Goal: Task Accomplishment & Management: Complete application form

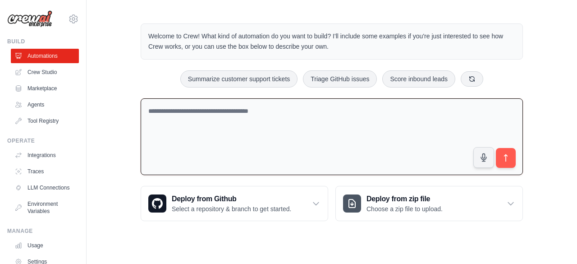
click at [250, 110] on textarea at bounding box center [332, 136] width 383 height 77
paste textarea "**********"
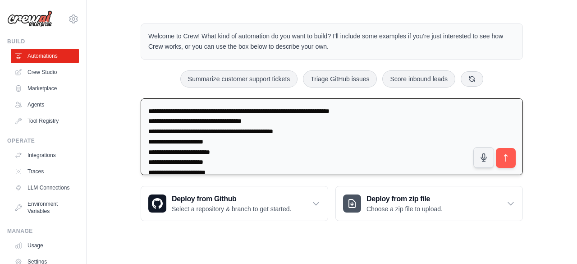
scroll to position [3614, 0]
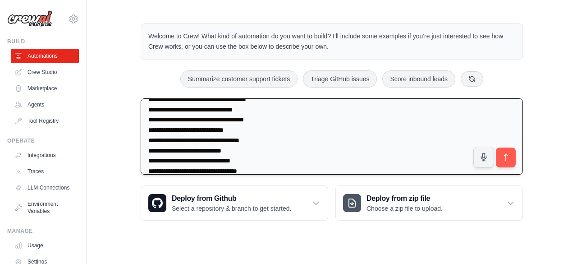
type textarea "**********"
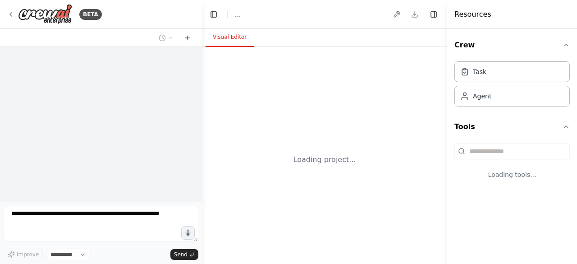
select select "****"
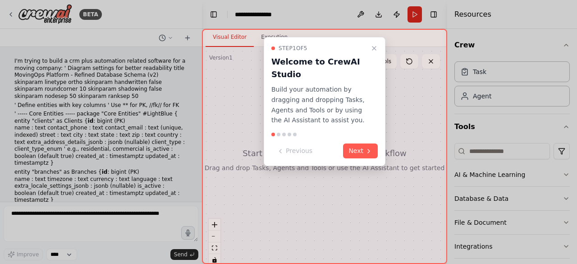
scroll to position [1640, 0]
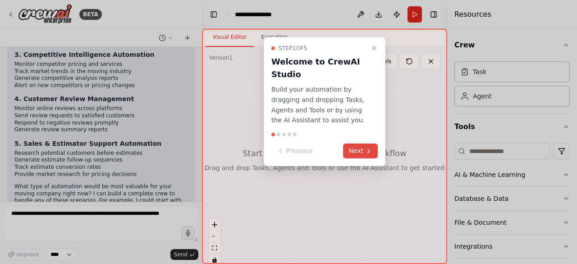
click at [355, 151] on button "Next" at bounding box center [360, 150] width 35 height 15
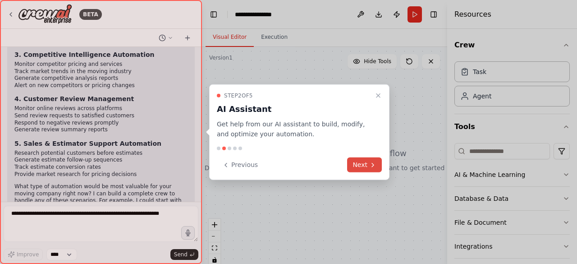
click at [356, 164] on button "Next" at bounding box center [364, 164] width 35 height 15
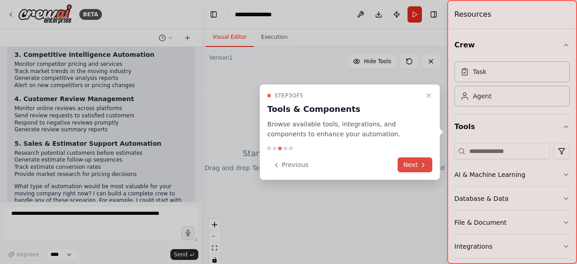
click at [401, 165] on button "Next" at bounding box center [415, 164] width 35 height 15
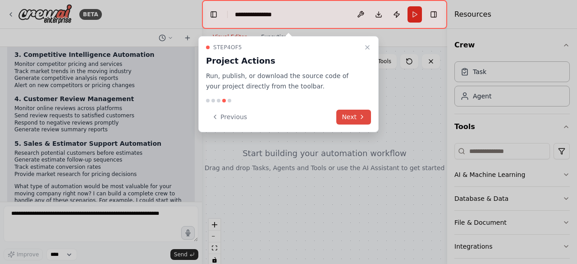
click at [363, 118] on icon at bounding box center [362, 116] width 7 height 7
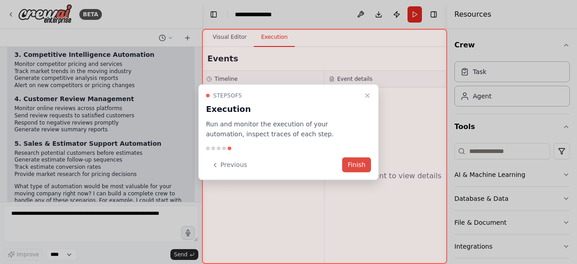
click at [363, 164] on button "Finish" at bounding box center [356, 164] width 29 height 15
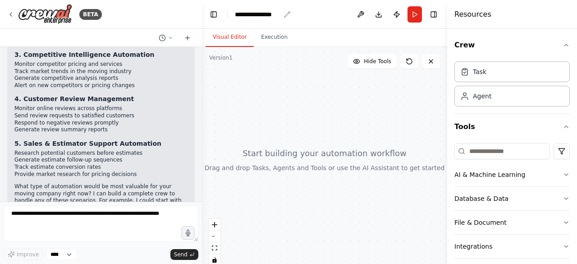
click at [275, 14] on div "**********" at bounding box center [257, 14] width 45 height 9
click at [278, 14] on div "**********" at bounding box center [269, 14] width 68 height 9
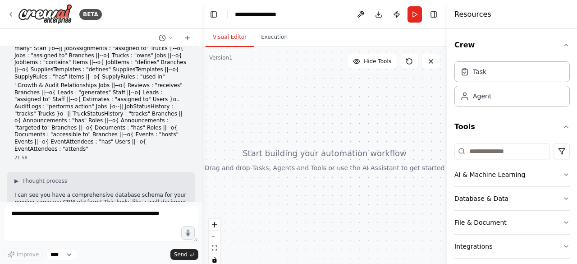
scroll to position [1171, 0]
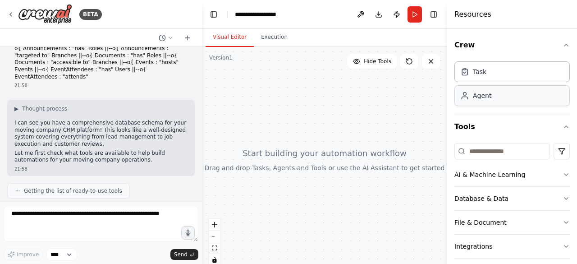
click at [497, 96] on div "Agent" at bounding box center [512, 95] width 115 height 21
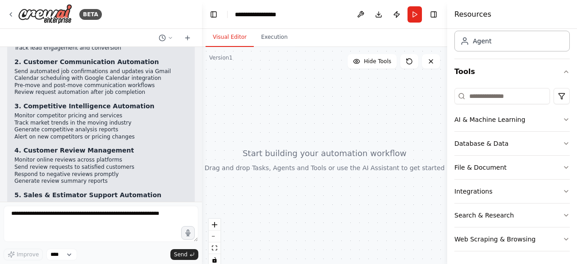
scroll to position [1640, 0]
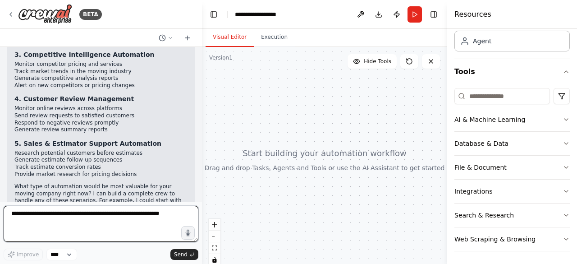
click at [137, 216] on textarea at bounding box center [101, 224] width 195 height 36
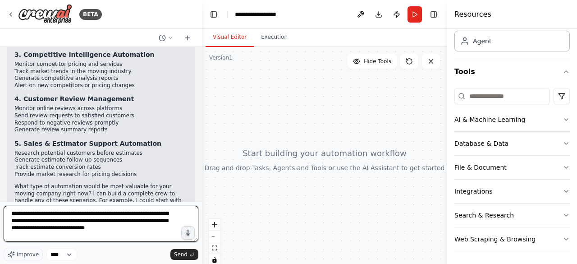
type textarea "**********"
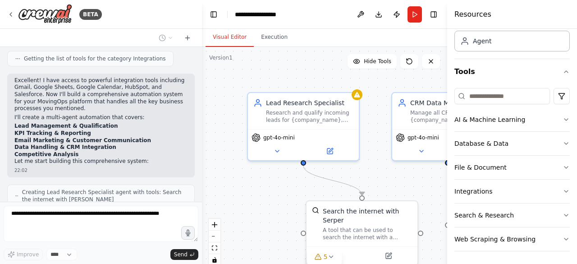
scroll to position [2012, 0]
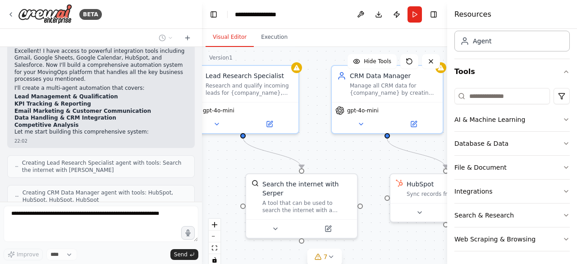
drag, startPoint x: 408, startPoint y: 188, endPoint x: 347, endPoint y: 161, distance: 66.2
click at [347, 161] on div ".deletable-edge-delete-btn { width: 20px; height: 20px; border: 0px solid #ffff…" at bounding box center [324, 160] width 245 height 226
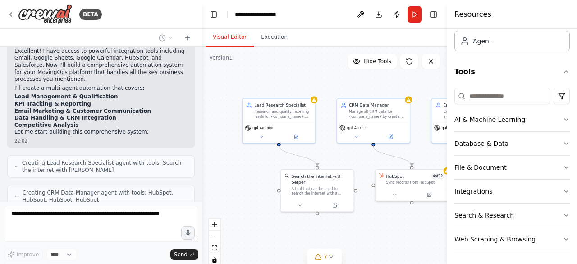
scroll to position [2042, 0]
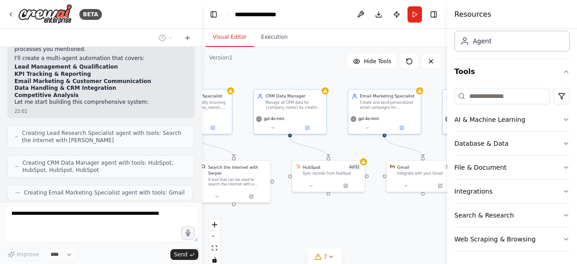
drag, startPoint x: 347, startPoint y: 161, endPoint x: 265, endPoint y: 152, distance: 83.0
click at [265, 152] on div ".deletable-edge-delete-btn { width: 20px; height: 20px; border: 0px solid #ffff…" at bounding box center [324, 160] width 245 height 226
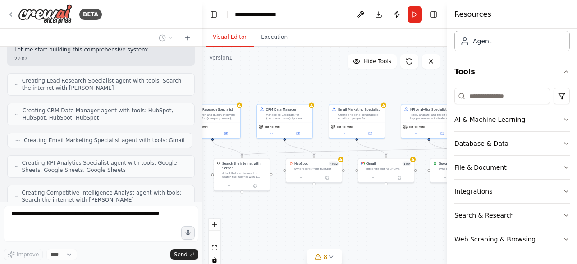
scroll to position [2101, 0]
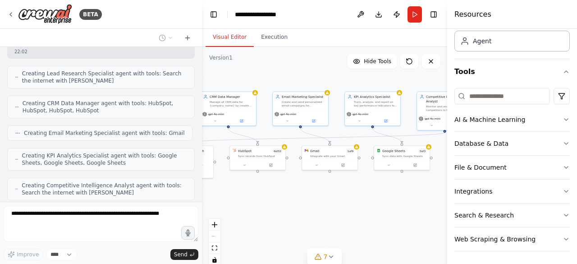
drag, startPoint x: 417, startPoint y: 201, endPoint x: 351, endPoint y: 187, distance: 66.9
click at [351, 187] on div ".deletable-edge-delete-btn { width: 20px; height: 20px; border: 0px solid #ffff…" at bounding box center [324, 160] width 245 height 226
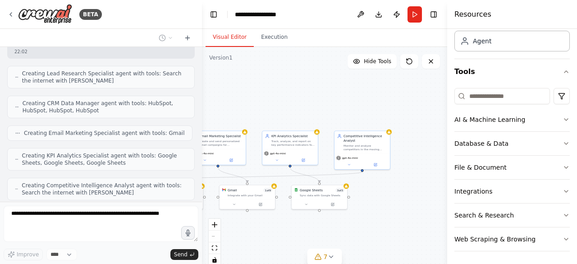
drag, startPoint x: 392, startPoint y: 194, endPoint x: 319, endPoint y: 235, distance: 84.0
click at [319, 235] on div ".deletable-edge-delete-btn { width: 20px; height: 20px; border: 0px solid #ffff…" at bounding box center [324, 160] width 245 height 226
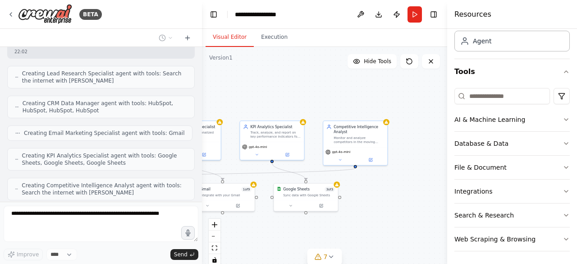
scroll to position [2123, 0]
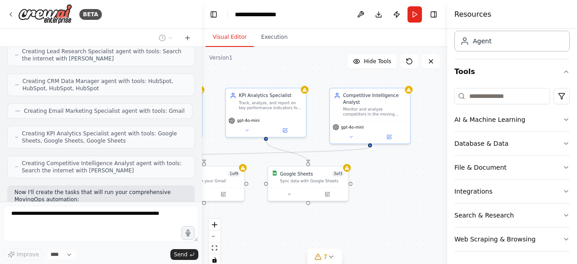
drag, startPoint x: 383, startPoint y: 200, endPoint x: 410, endPoint y: 186, distance: 30.9
click at [410, 186] on div ".deletable-edge-delete-btn { width: 20px; height: 20px; border: 0px solid #ffff…" at bounding box center [324, 160] width 245 height 226
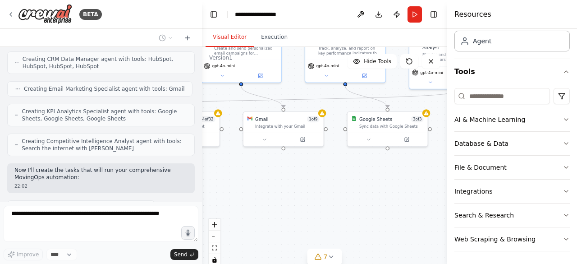
drag, startPoint x: 371, startPoint y: 208, endPoint x: 451, endPoint y: 153, distance: 96.7
click at [451, 153] on div "BETA I'm trying to build a crm plus automation related software for a moving co…" at bounding box center [288, 132] width 577 height 264
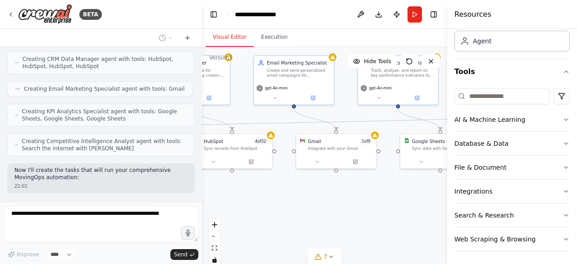
drag, startPoint x: 360, startPoint y: 179, endPoint x: 412, endPoint y: 201, distance: 56.8
click at [412, 201] on div ".deletable-edge-delete-btn { width: 20px; height: 20px; border: 0px solid #ffff…" at bounding box center [324, 160] width 245 height 226
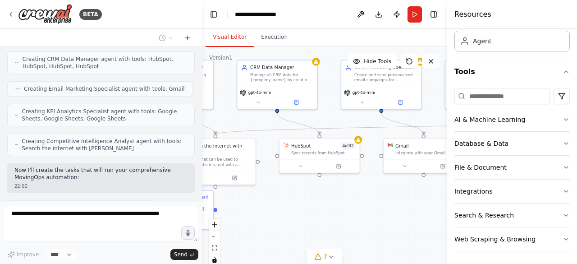
drag, startPoint x: 293, startPoint y: 193, endPoint x: 389, endPoint y: 196, distance: 95.7
click at [389, 196] on div ".deletable-edge-delete-btn { width: 20px; height: 20px; border: 0px solid #ffff…" at bounding box center [324, 160] width 245 height 226
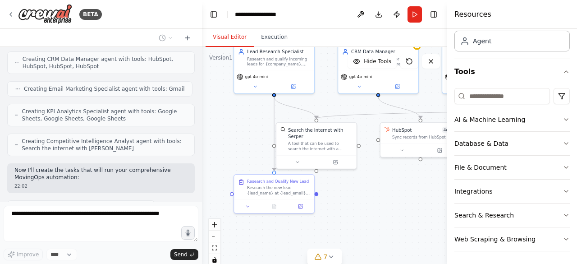
scroll to position [2168, 0]
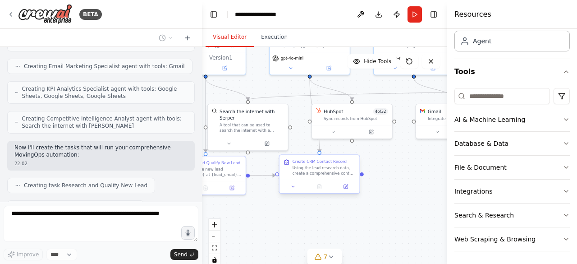
drag, startPoint x: 295, startPoint y: 199, endPoint x: 319, endPoint y: 166, distance: 41.0
click at [319, 166] on div ".deletable-edge-delete-btn { width: 20px; height: 20px; border: 0px solid #ffff…" at bounding box center [324, 160] width 245 height 226
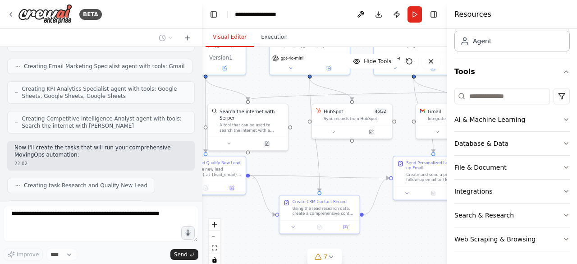
scroll to position [2190, 0]
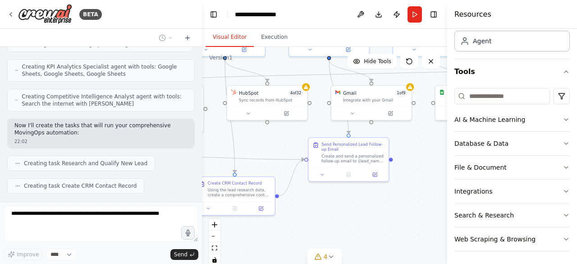
drag, startPoint x: 409, startPoint y: 219, endPoint x: 323, endPoint y: 201, distance: 87.2
click at [323, 201] on div ".deletable-edge-delete-btn { width: 20px; height: 20px; border: 0px solid #ffff…" at bounding box center [324, 160] width 245 height 226
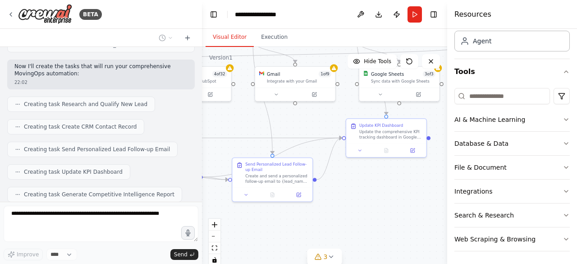
scroll to position [2272, 0]
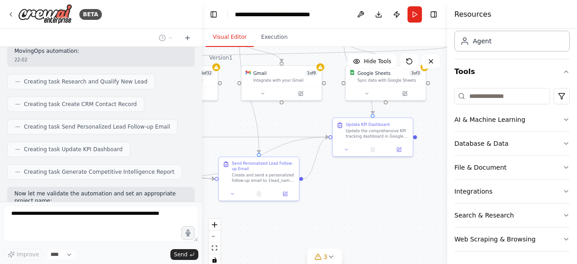
drag, startPoint x: 420, startPoint y: 224, endPoint x: 329, endPoint y: 204, distance: 92.4
click at [329, 204] on div ".deletable-edge-delete-btn { width: 20px; height: 20px; border: 0px solid #ffff…" at bounding box center [324, 160] width 245 height 226
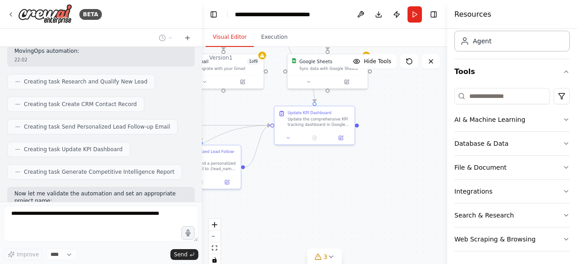
drag, startPoint x: 329, startPoint y: 204, endPoint x: 272, endPoint y: 193, distance: 58.9
click at [272, 193] on div ".deletable-edge-delete-btn { width: 20px; height: 20px; border: 0px solid #ffff…" at bounding box center [324, 160] width 245 height 226
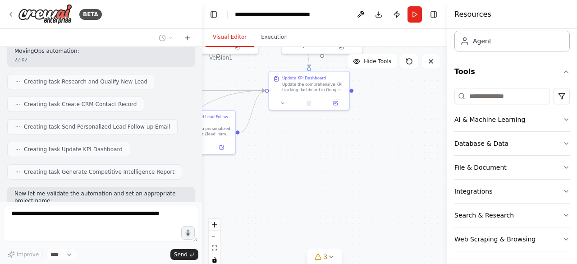
drag, startPoint x: 389, startPoint y: 192, endPoint x: 385, endPoint y: 160, distance: 32.3
click at [385, 160] on div ".deletable-edge-delete-btn { width: 20px; height: 20px; border: 0px solid #ffff…" at bounding box center [324, 160] width 245 height 226
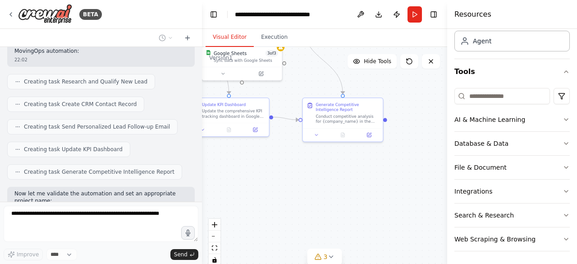
drag, startPoint x: 385, startPoint y: 160, endPoint x: 304, endPoint y: 184, distance: 84.6
click at [304, 184] on div ".deletable-edge-delete-btn { width: 20px; height: 20px; border: 0px solid #ffff…" at bounding box center [324, 160] width 245 height 226
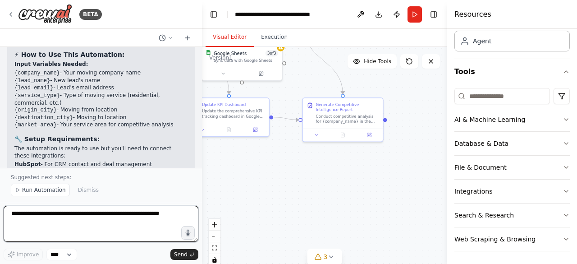
scroll to position [2758, 0]
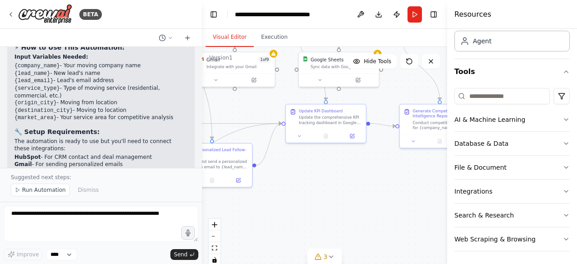
drag, startPoint x: 277, startPoint y: 191, endPoint x: 387, endPoint y: 194, distance: 110.6
click at [387, 194] on div ".deletable-edge-delete-btn { width: 20px; height: 20px; border: 0px solid #ffff…" at bounding box center [324, 160] width 245 height 226
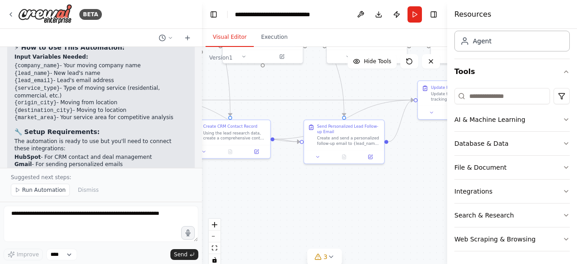
drag, startPoint x: 323, startPoint y: 194, endPoint x: 442, endPoint y: 174, distance: 120.3
click at [442, 174] on div ".deletable-edge-delete-btn { width: 20px; height: 20px; border: 0px solid #ffff…" at bounding box center [324, 160] width 245 height 226
click at [315, 155] on icon at bounding box center [317, 155] width 5 height 5
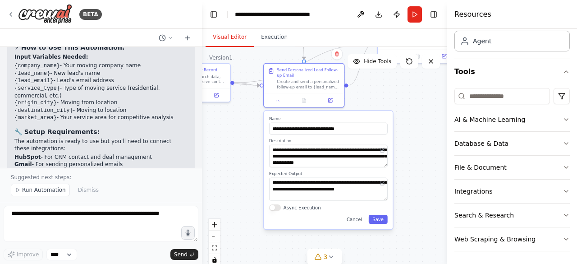
drag, startPoint x: 291, startPoint y: 171, endPoint x: 235, endPoint y: 101, distance: 89.5
click at [235, 101] on div ".deletable-edge-delete-btn { width: 20px; height: 20px; border: 0px solid #ffff…" at bounding box center [324, 160] width 245 height 226
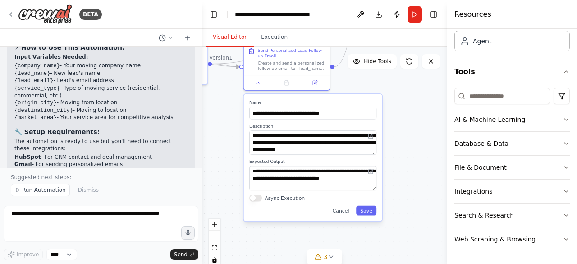
click at [418, 134] on div ".deletable-edge-delete-btn { width: 20px; height: 20px; border: 0px solid #ffff…" at bounding box center [324, 160] width 245 height 226
click at [378, 212] on div "**********" at bounding box center [313, 157] width 138 height 127
click at [374, 212] on button "Save" at bounding box center [366, 211] width 20 height 10
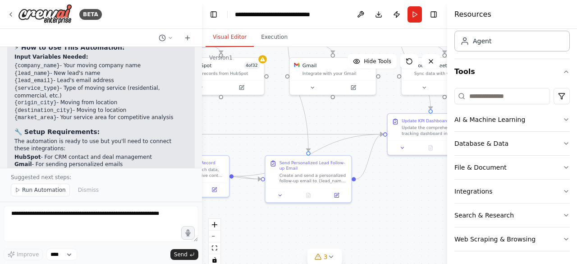
drag, startPoint x: 374, startPoint y: 137, endPoint x: 397, endPoint y: 265, distance: 129.9
click at [397, 263] on html "BETA I'm trying to build a crm plus automation related software for a moving co…" at bounding box center [288, 132] width 577 height 264
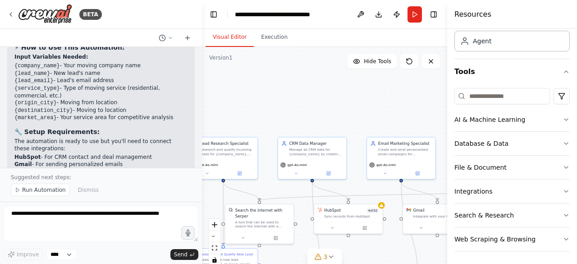
drag, startPoint x: 345, startPoint y: 145, endPoint x: 435, endPoint y: 249, distance: 137.5
click at [435, 249] on div ".deletable-edge-delete-btn { width: 20px; height: 20px; border: 0px solid #ffff…" at bounding box center [324, 160] width 245 height 226
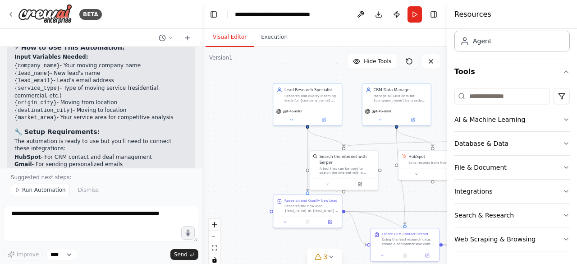
drag, startPoint x: 325, startPoint y: 111, endPoint x: 410, endPoint y: 57, distance: 101.1
click at [410, 57] on div "Version 1 Hide Tools .deletable-edge-delete-btn { width: 20px; height: 20px; bo…" at bounding box center [324, 160] width 245 height 226
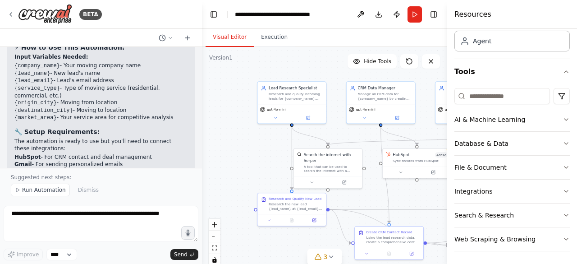
drag, startPoint x: 271, startPoint y: 161, endPoint x: 244, endPoint y: 158, distance: 26.3
click at [244, 158] on div ".deletable-edge-delete-btn { width: 20px; height: 20px; border: 0px solid #ffff…" at bounding box center [324, 160] width 245 height 226
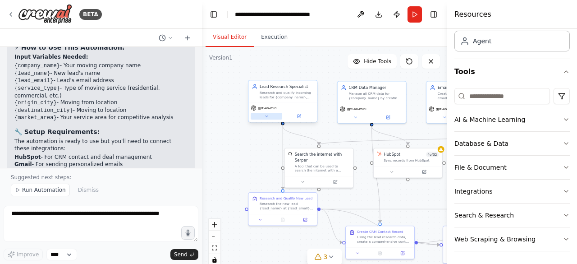
click at [267, 119] on button at bounding box center [267, 116] width 32 height 7
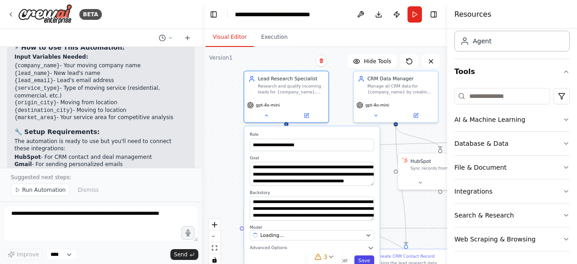
click at [370, 262] on button "Save" at bounding box center [365, 259] width 20 height 9
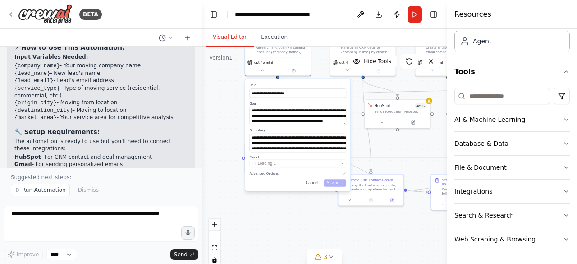
drag, startPoint x: 246, startPoint y: 173, endPoint x: 214, endPoint y: 98, distance: 81.4
click at [214, 98] on div "**********" at bounding box center [324, 160] width 245 height 226
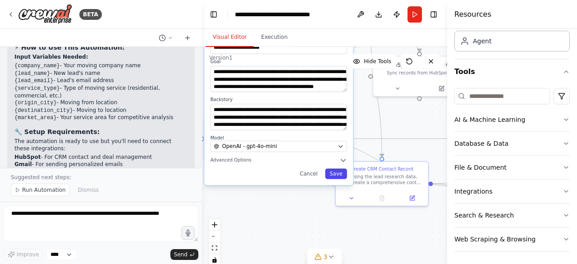
click at [334, 171] on button "Save" at bounding box center [336, 173] width 22 height 10
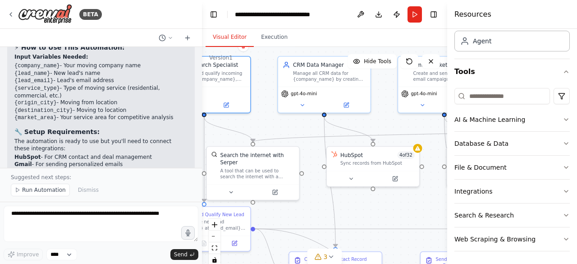
drag, startPoint x: 348, startPoint y: 127, endPoint x: 235, endPoint y: 198, distance: 133.2
click at [235, 198] on div ".deletable-edge-delete-btn { width: 20px; height: 20px; border: 0px solid #ffff…" at bounding box center [324, 160] width 245 height 226
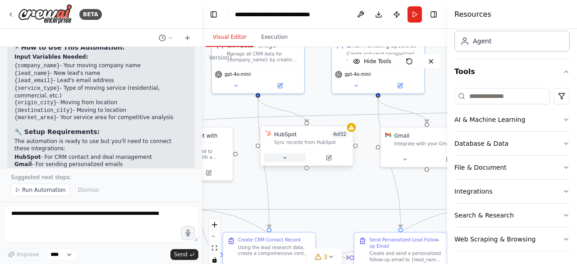
click at [290, 156] on button at bounding box center [285, 157] width 42 height 9
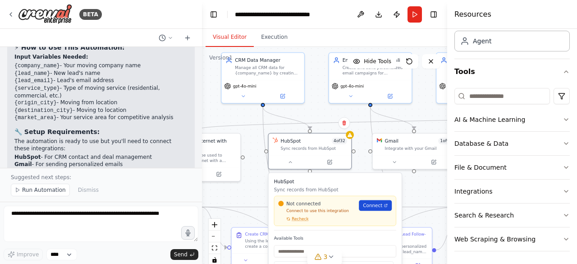
click at [370, 205] on span "Connect" at bounding box center [372, 205] width 19 height 7
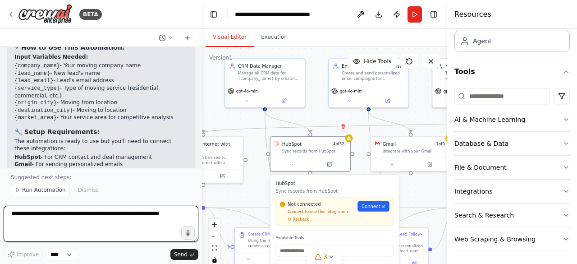
click at [142, 217] on textarea at bounding box center [101, 224] width 195 height 36
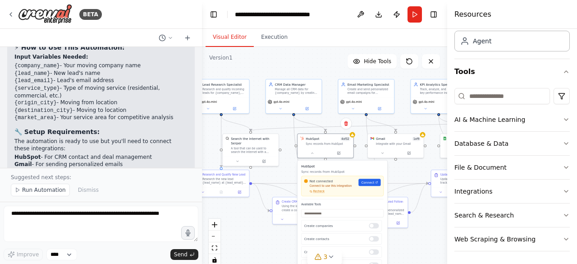
click at [424, 141] on div ".deletable-edge-delete-btn { width: 20px; height: 20px; border: 0px solid #ffff…" at bounding box center [324, 160] width 245 height 226
click at [424, 137] on div ".deletable-edge-delete-btn { width: 20px; height: 20px; border: 0px solid #ffff…" at bounding box center [324, 160] width 245 height 226
click at [423, 134] on icon at bounding box center [422, 134] width 3 height 3
click at [387, 154] on button at bounding box center [383, 151] width 26 height 5
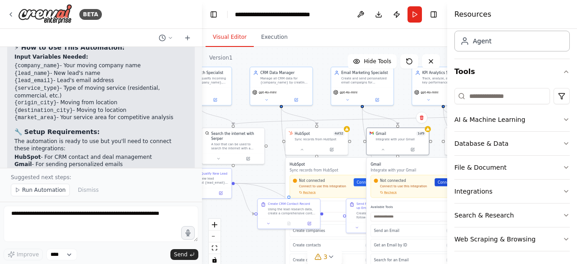
click at [441, 180] on span "Connect" at bounding box center [445, 182] width 15 height 5
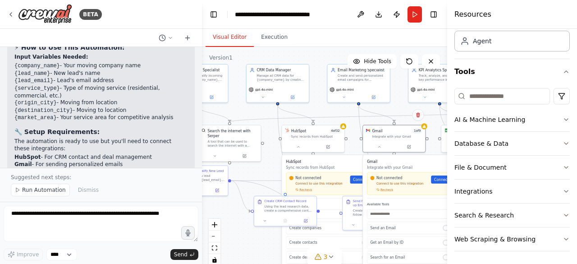
drag, startPoint x: 408, startPoint y: 112, endPoint x: 428, endPoint y: 115, distance: 20.5
click at [428, 115] on div ".deletable-edge-delete-btn { width: 20px; height: 20px; border: 0px solid #ffff…" at bounding box center [324, 160] width 245 height 226
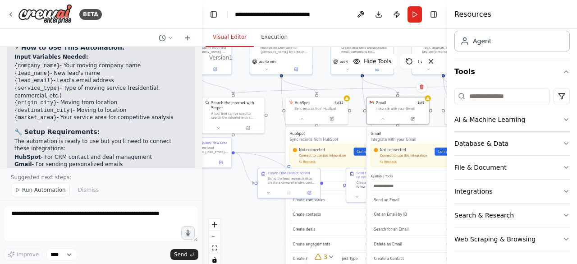
drag, startPoint x: 344, startPoint y: 116, endPoint x: 324, endPoint y: 83, distance: 39.5
click at [324, 83] on div ".deletable-edge-delete-btn { width: 20px; height: 20px; border: 0px solid #ffff…" at bounding box center [324, 160] width 245 height 226
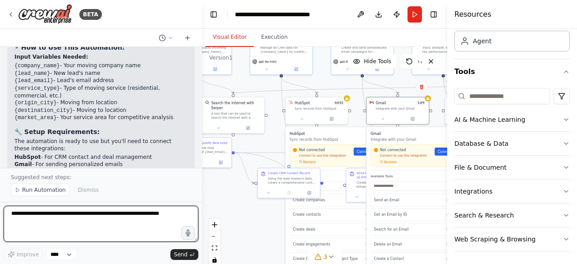
click at [99, 219] on textarea at bounding box center [101, 224] width 195 height 36
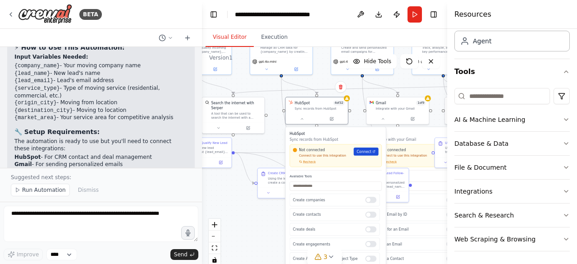
click at [362, 151] on span "Connect" at bounding box center [364, 151] width 15 height 5
click at [429, 100] on div at bounding box center [428, 97] width 6 height 6
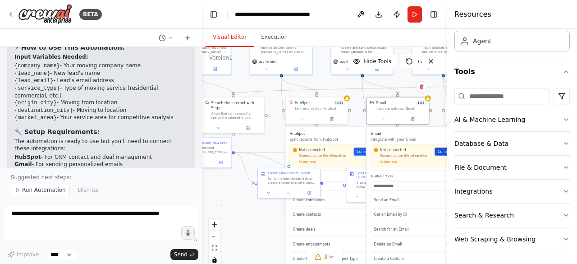
click at [442, 153] on span "Connect" at bounding box center [445, 151] width 15 height 5
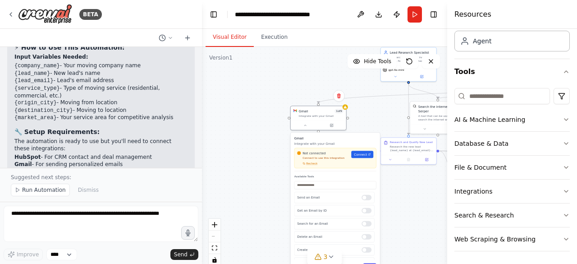
drag, startPoint x: 374, startPoint y: 130, endPoint x: 275, endPoint y: 141, distance: 99.4
click at [275, 141] on div ".deletable-edge-delete-btn { width: 20px; height: 20px; border: 0px solid #ffff…" at bounding box center [324, 160] width 245 height 226
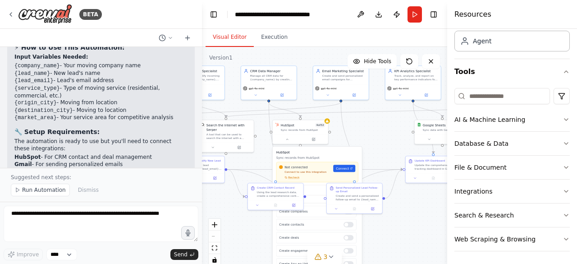
drag, startPoint x: 392, startPoint y: 120, endPoint x: 180, endPoint y: 139, distance: 212.8
click at [180, 139] on div "BETA I'm trying to build a crm plus automation related software for a moving co…" at bounding box center [288, 132] width 577 height 264
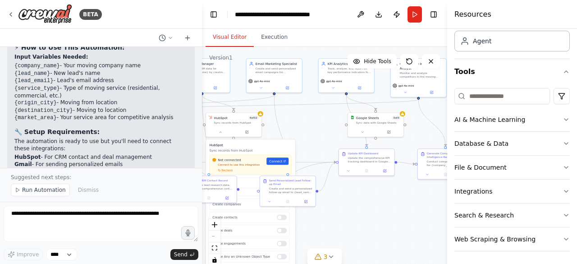
drag, startPoint x: 370, startPoint y: 136, endPoint x: 297, endPoint y: 129, distance: 73.4
click at [297, 129] on div ".deletable-edge-delete-btn { width: 20px; height: 20px; border: 0px solid #ffff…" at bounding box center [324, 160] width 245 height 226
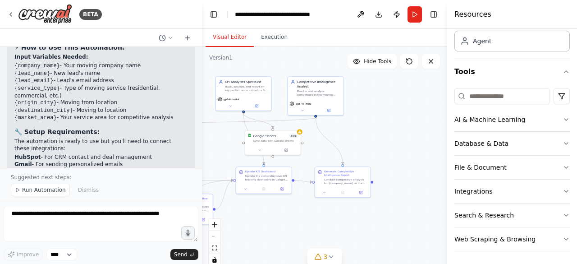
drag, startPoint x: 403, startPoint y: 200, endPoint x: 298, endPoint y: 218, distance: 107.1
click at [298, 218] on div ".deletable-edge-delete-btn { width: 20px; height: 20px; border: 0px solid #ffff…" at bounding box center [324, 160] width 245 height 226
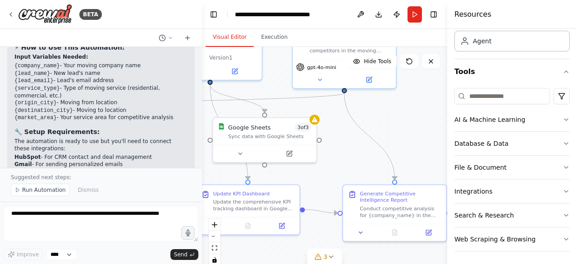
drag, startPoint x: 372, startPoint y: 117, endPoint x: 414, endPoint y: 114, distance: 42.5
click at [414, 114] on div ".deletable-edge-delete-btn { width: 20px; height: 20px; border: 0px solid #ffff…" at bounding box center [324, 160] width 245 height 226
click at [382, 199] on div "Generate Competitive Intelligence Report" at bounding box center [399, 195] width 82 height 14
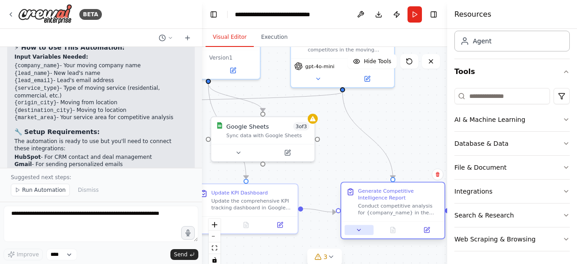
click at [364, 228] on button at bounding box center [359, 230] width 29 height 10
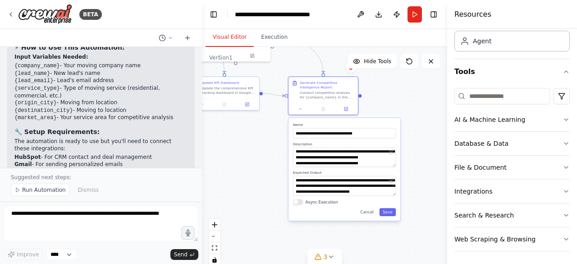
drag, startPoint x: 355, startPoint y: 184, endPoint x: 307, endPoint y: 70, distance: 123.7
click at [307, 70] on div ".deletable-edge-delete-btn { width: 20px; height: 20px; border: 0px solid #ffff…" at bounding box center [324, 160] width 245 height 226
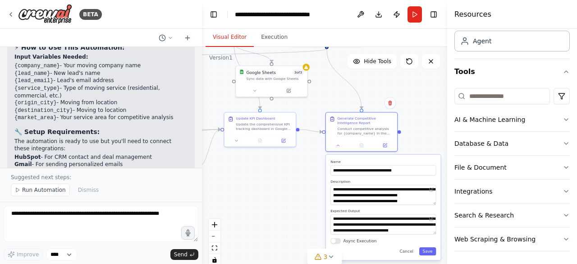
drag, startPoint x: 275, startPoint y: 162, endPoint x: 326, endPoint y: 199, distance: 62.6
click at [326, 199] on div ".deletable-edge-delete-btn { width: 20px; height: 20px; border: 0px solid #ffff…" at bounding box center [324, 160] width 245 height 226
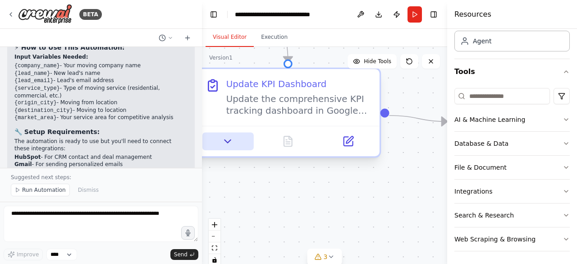
click at [236, 147] on button at bounding box center [228, 141] width 51 height 18
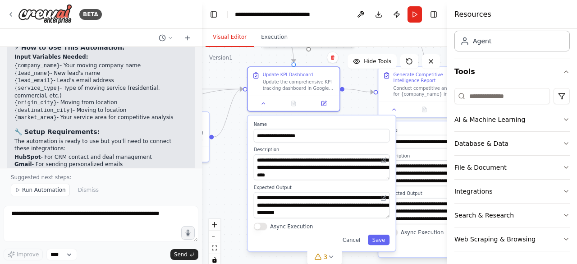
drag, startPoint x: 229, startPoint y: 216, endPoint x: 235, endPoint y: 154, distance: 62.0
click at [235, 154] on div ".deletable-edge-delete-btn { width: 20px; height: 20px; border: 0px solid #ffff…" at bounding box center [324, 160] width 245 height 226
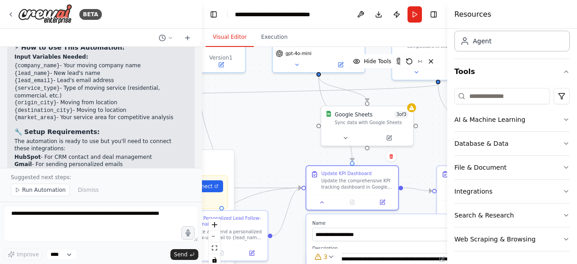
drag, startPoint x: 235, startPoint y: 154, endPoint x: 292, endPoint y: 281, distance: 139.5
click at [292, 263] on html "BETA I'm trying to build a crm plus automation related software for a moving co…" at bounding box center [288, 132] width 577 height 264
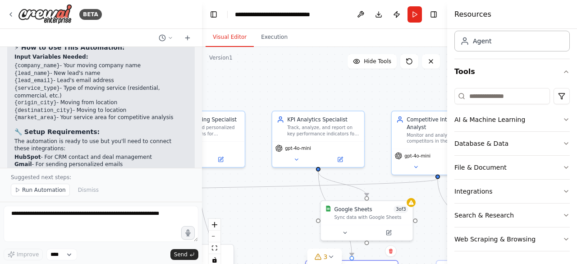
drag, startPoint x: 278, startPoint y: 159, endPoint x: 279, endPoint y: 225, distance: 66.3
click at [279, 225] on div ".deletable-edge-delete-btn { width: 20px; height: 20px; border: 0px solid #ffff…" at bounding box center [324, 160] width 245 height 226
click at [293, 157] on button at bounding box center [297, 157] width 42 height 9
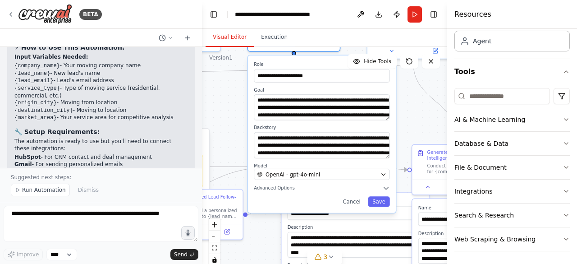
drag, startPoint x: 254, startPoint y: 199, endPoint x: 230, endPoint y: 83, distance: 118.0
click at [230, 83] on div ".deletable-edge-delete-btn { width: 20px; height: 20px; border: 0px solid #ffff…" at bounding box center [324, 160] width 245 height 226
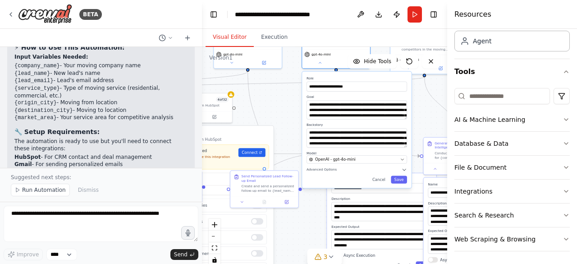
drag, startPoint x: 237, startPoint y: 102, endPoint x: 296, endPoint y: 109, distance: 59.0
click at [296, 109] on div ".deletable-edge-delete-btn { width: 20px; height: 20px; border: 0px solid #ffff…" at bounding box center [324, 160] width 245 height 226
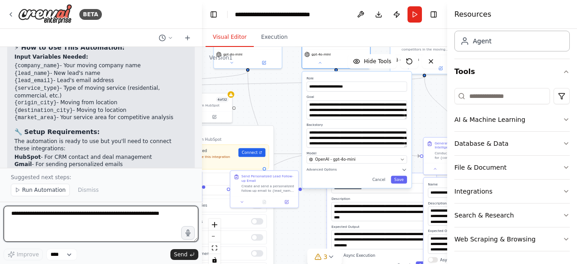
click at [116, 212] on textarea at bounding box center [101, 224] width 195 height 36
type textarea "**********"
click at [142, 218] on textarea "**********" at bounding box center [101, 224] width 195 height 36
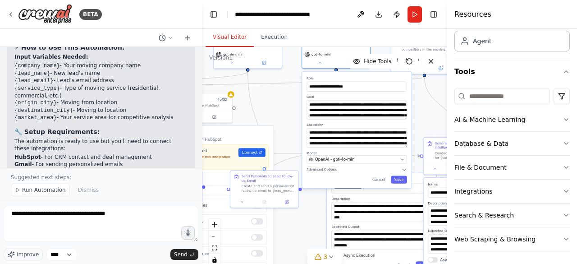
click at [183, 18] on div "BETA" at bounding box center [101, 14] width 202 height 29
click at [15, 14] on div "BETA" at bounding box center [54, 14] width 95 height 20
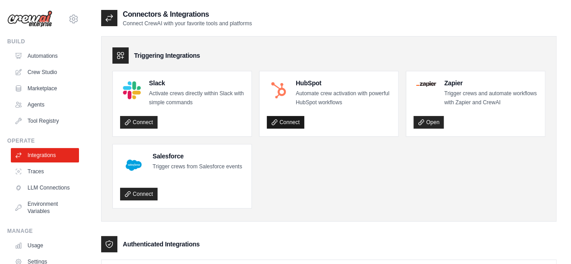
click at [286, 117] on link "Connect" at bounding box center [285, 122] width 37 height 13
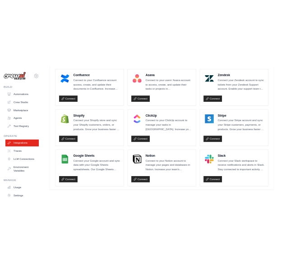
scroll to position [602, 0]
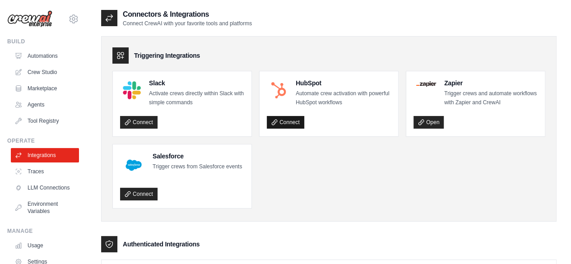
click at [294, 121] on link "Connect" at bounding box center [285, 122] width 37 height 13
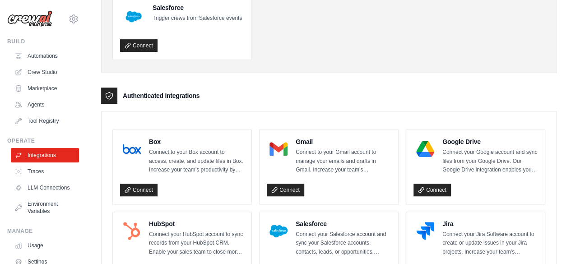
scroll to position [152, 0]
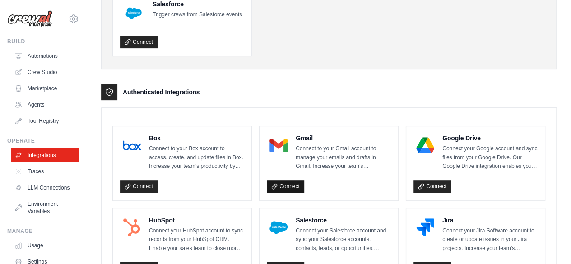
click at [293, 181] on link "Connect" at bounding box center [285, 186] width 37 height 13
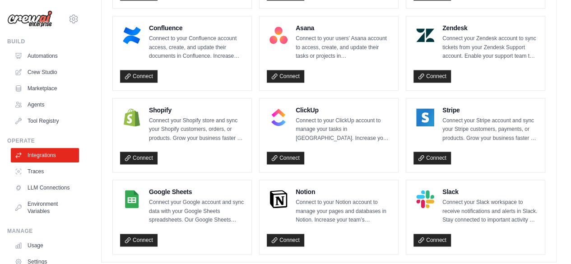
scroll to position [604, 0]
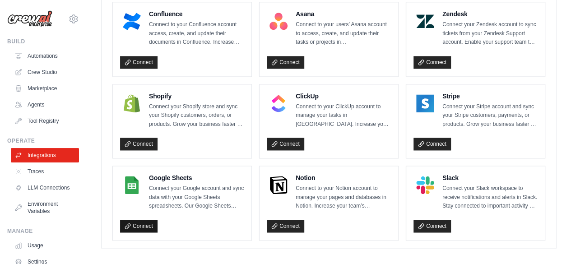
click at [139, 220] on link "Connect" at bounding box center [138, 226] width 37 height 13
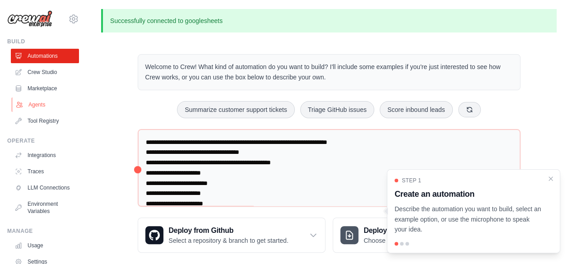
click at [46, 99] on link "Agents" at bounding box center [46, 104] width 68 height 14
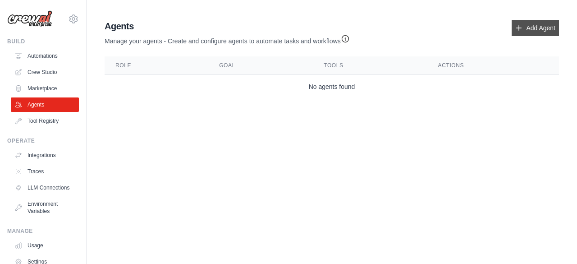
click at [535, 28] on link "Add Agent" at bounding box center [535, 28] width 47 height 16
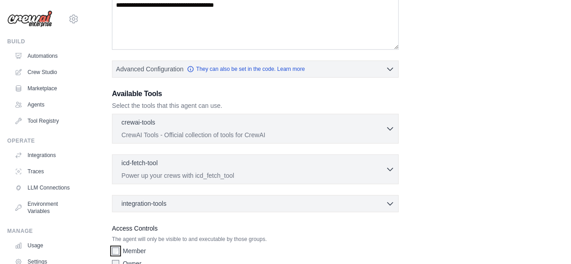
scroll to position [217, 0]
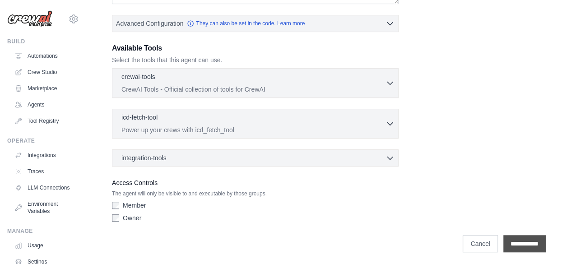
click at [520, 239] on input "**********" at bounding box center [524, 243] width 42 height 17
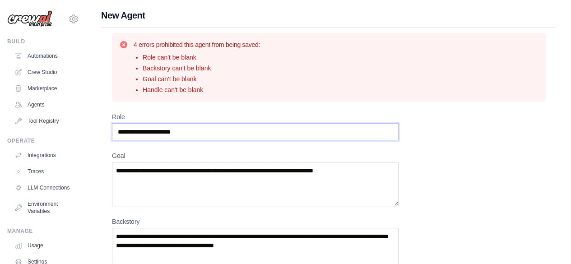
click at [286, 138] on input "Role" at bounding box center [255, 131] width 286 height 17
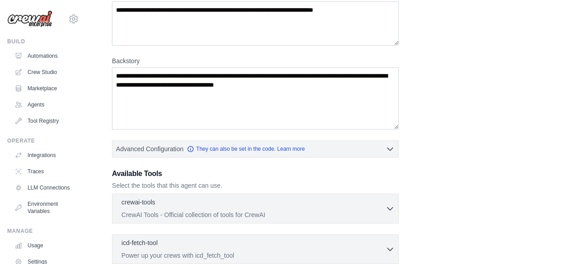
scroll to position [160, 0]
click at [340, 208] on div "crewai-tools 0 selected CrewAI Tools - Official collection of tools for CrewAI" at bounding box center [253, 209] width 264 height 22
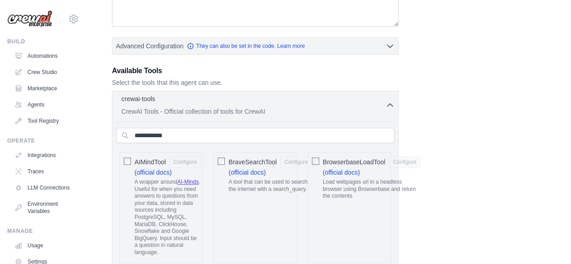
scroll to position [264, 0]
